Goal: Navigation & Orientation: Find specific page/section

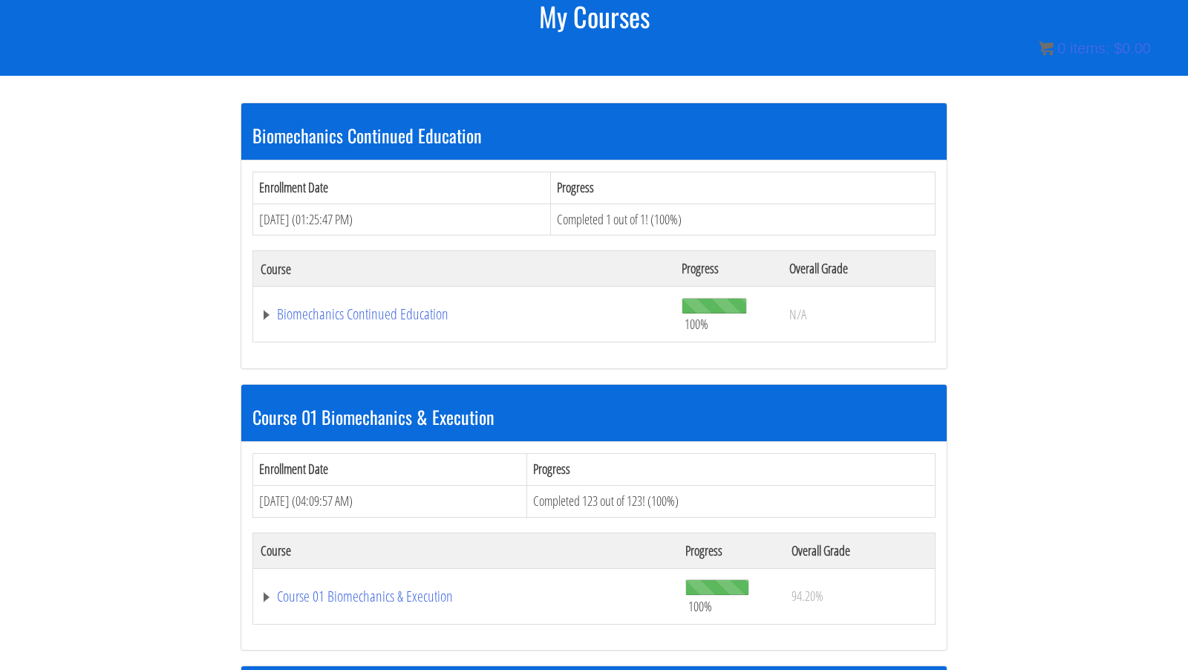
scroll to position [287, 0]
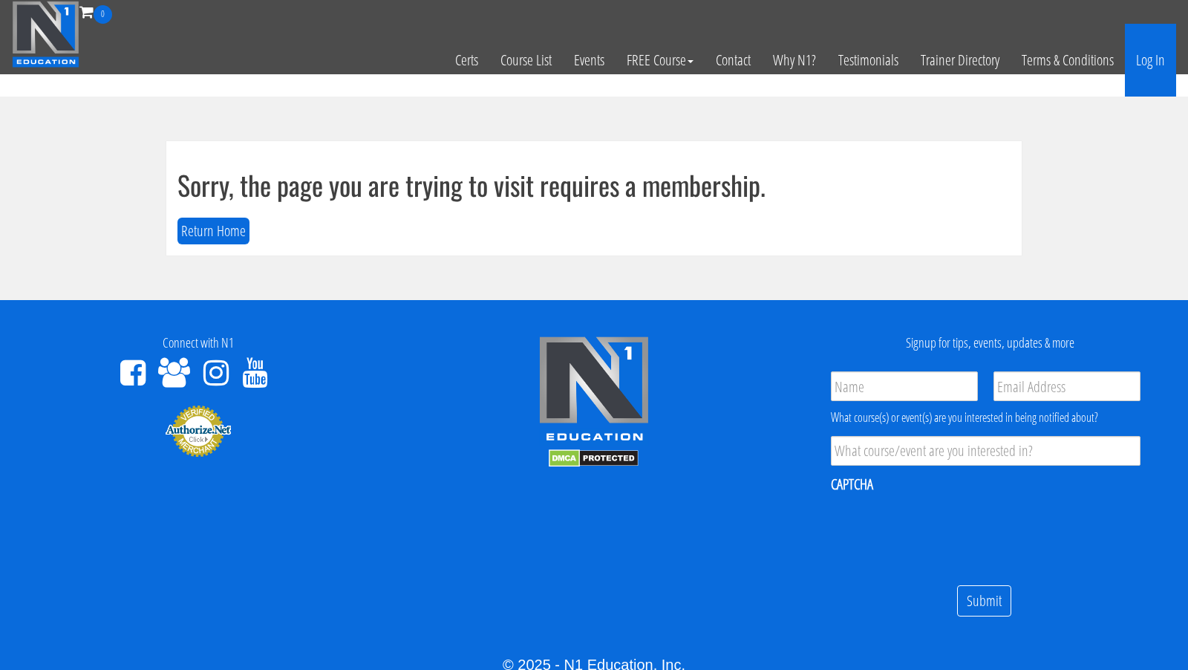
click at [1162, 59] on link "Log In" at bounding box center [1150, 60] width 51 height 73
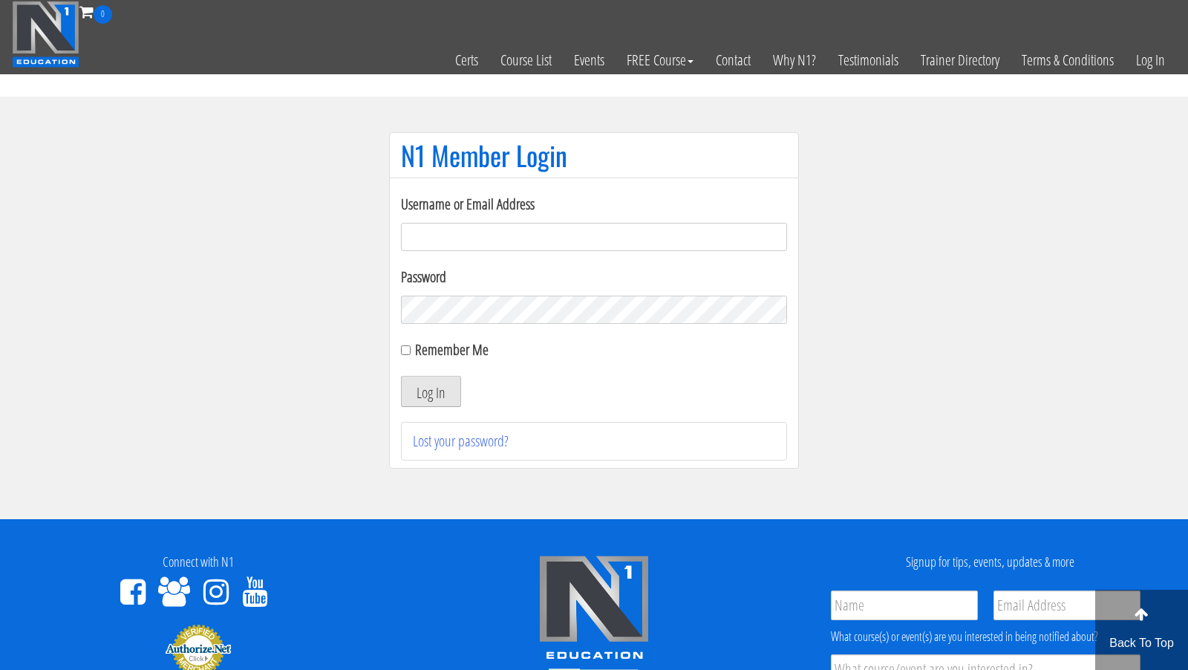
type input "anormann2002@yahoo.com"
click at [438, 388] on button "Log In" at bounding box center [431, 391] width 60 height 31
